Goal: Transaction & Acquisition: Purchase product/service

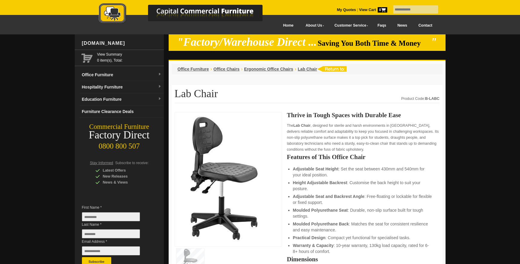
click at [416, 10] on input "text" at bounding box center [415, 9] width 45 height 8
type input "*****"
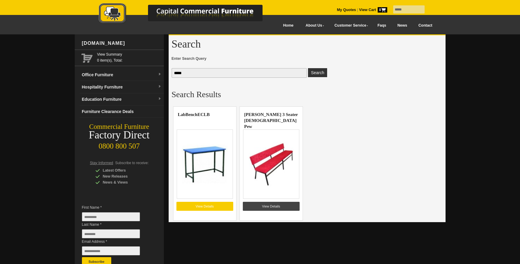
click at [215, 208] on link "View Details" at bounding box center [205, 206] width 57 height 9
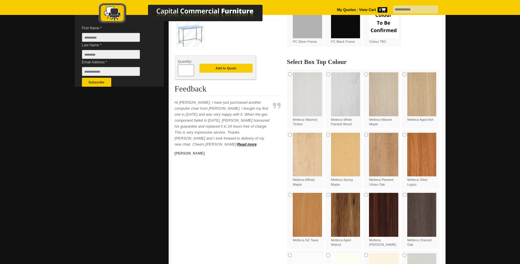
scroll to position [30, 0]
